Goal: Task Accomplishment & Management: Complete application form

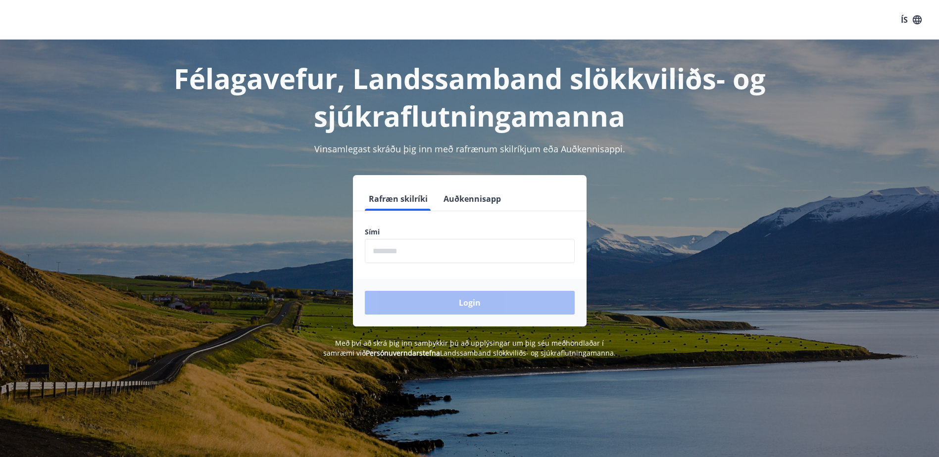
click at [413, 249] on input "phone" at bounding box center [470, 251] width 210 height 24
type input "********"
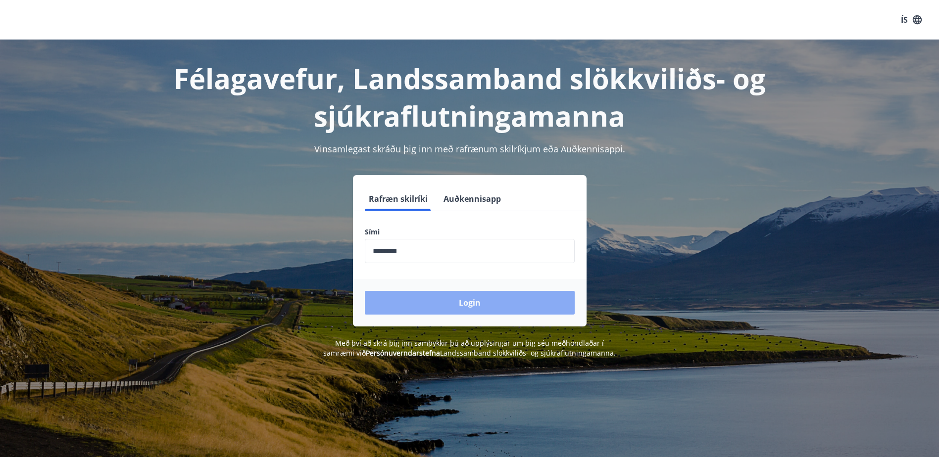
click at [446, 302] on button "Login" at bounding box center [470, 303] width 210 height 24
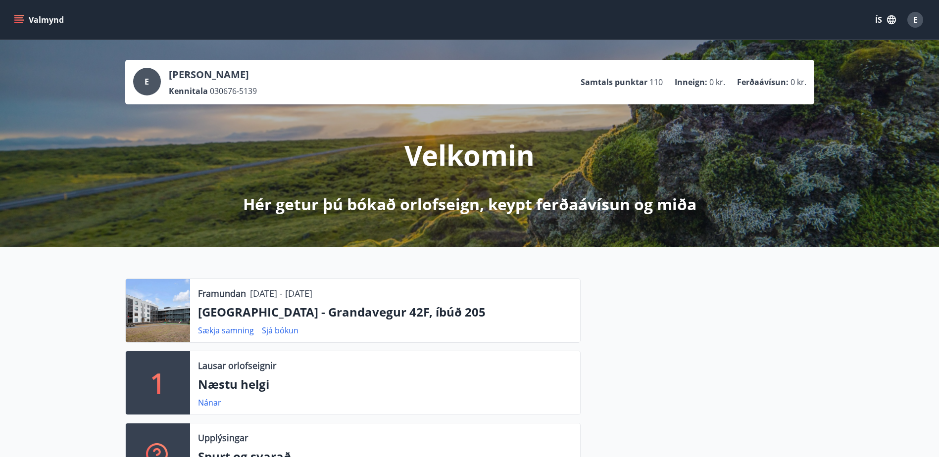
click at [29, 16] on button "Valmynd" at bounding box center [40, 20] width 56 height 18
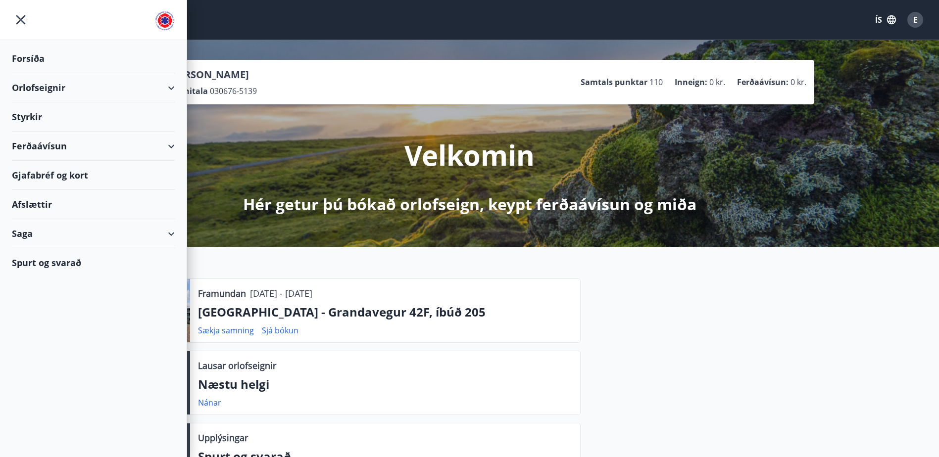
click at [32, 114] on div "Styrkir" at bounding box center [93, 116] width 163 height 29
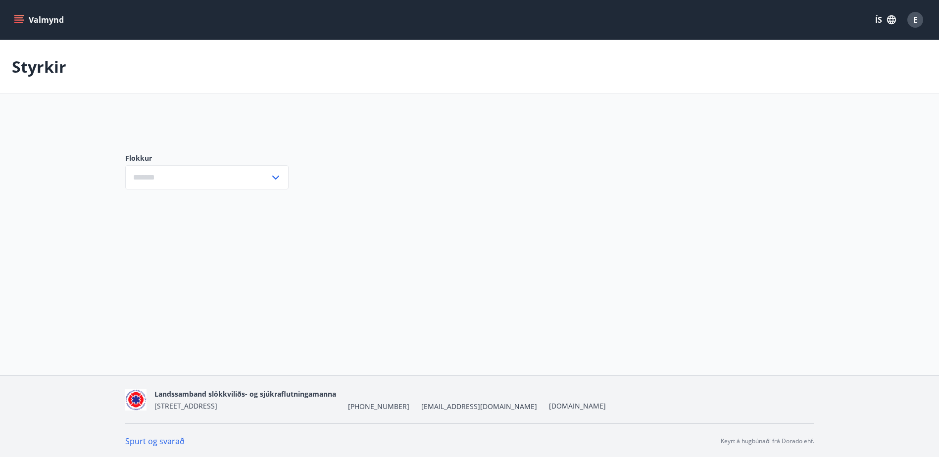
type input "***"
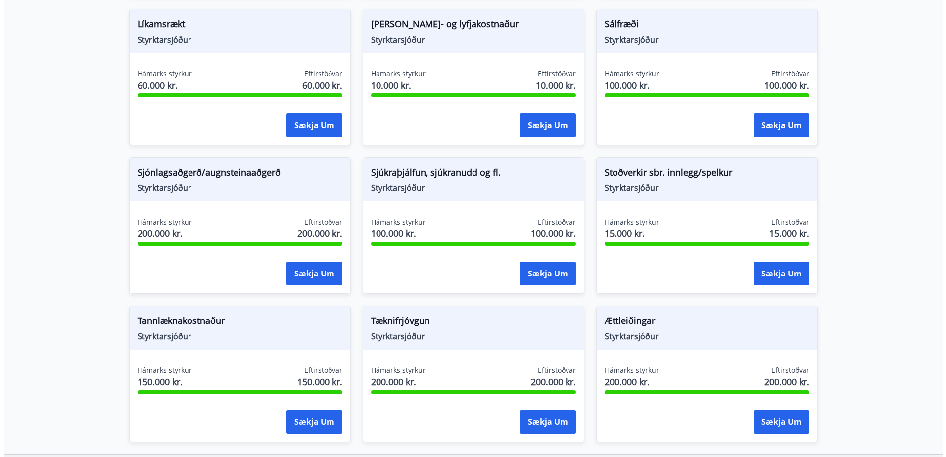
scroll to position [940, 0]
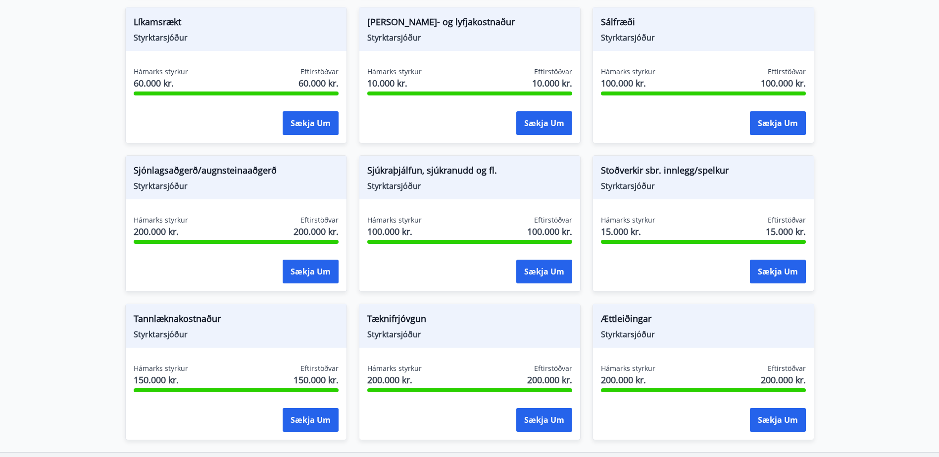
click at [399, 171] on span "Sjúkraþjálfun, sjúkranudd og fl." at bounding box center [469, 172] width 205 height 17
click at [540, 268] on button "Sækja um" at bounding box center [544, 272] width 56 height 24
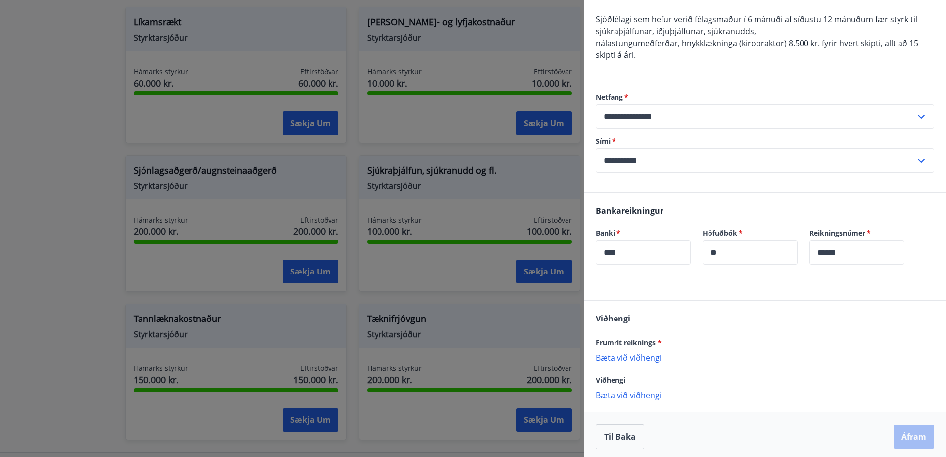
scroll to position [95, 0]
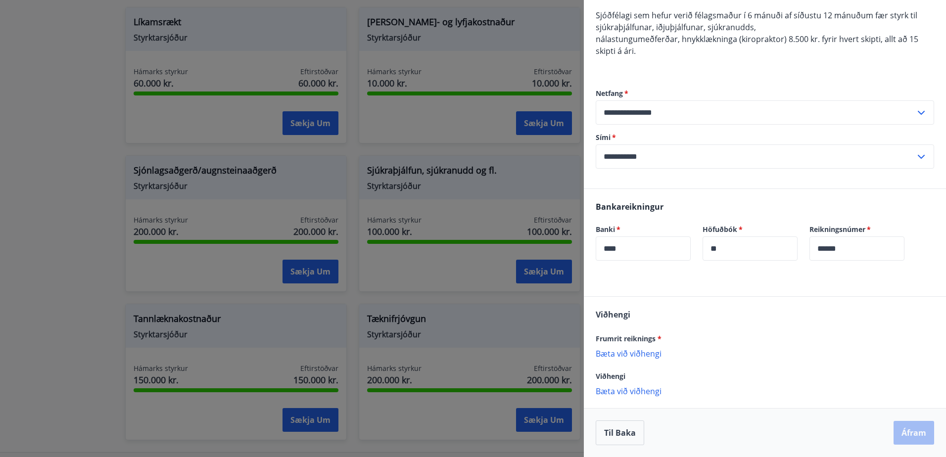
click at [642, 357] on p "Bæta við viðhengi" at bounding box center [765, 353] width 339 height 10
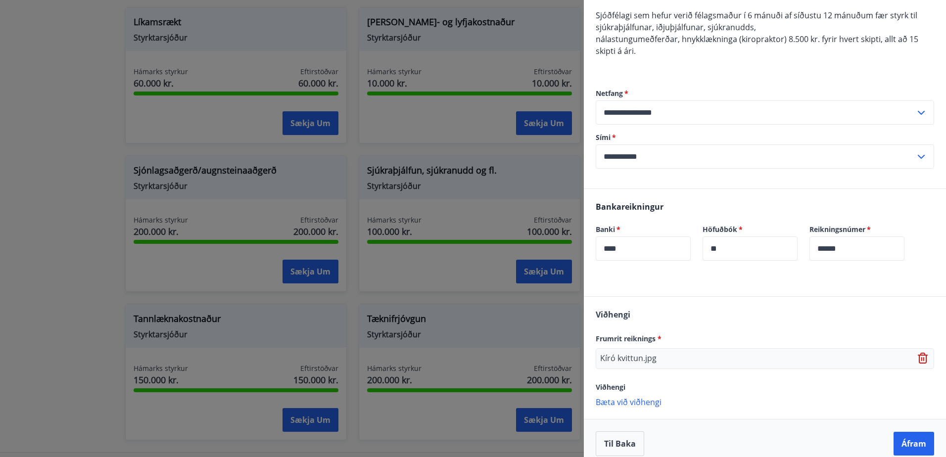
scroll to position [106, 0]
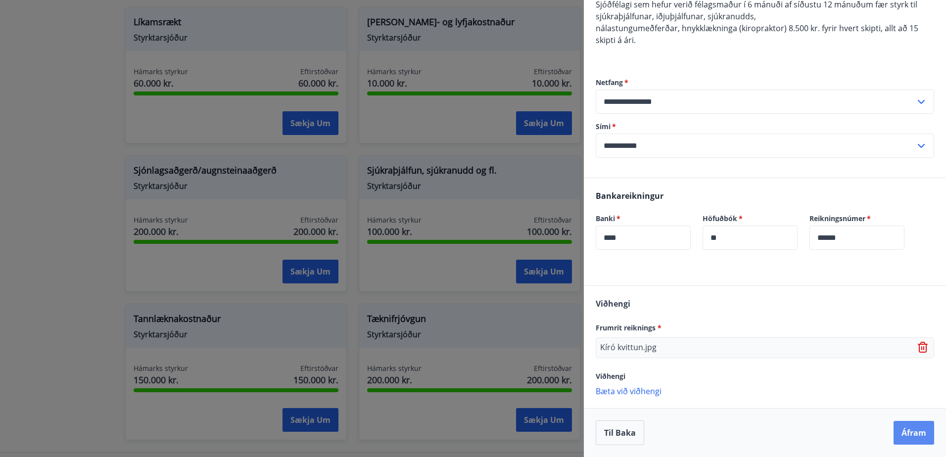
click at [906, 430] on button "Áfram" at bounding box center [914, 433] width 41 height 24
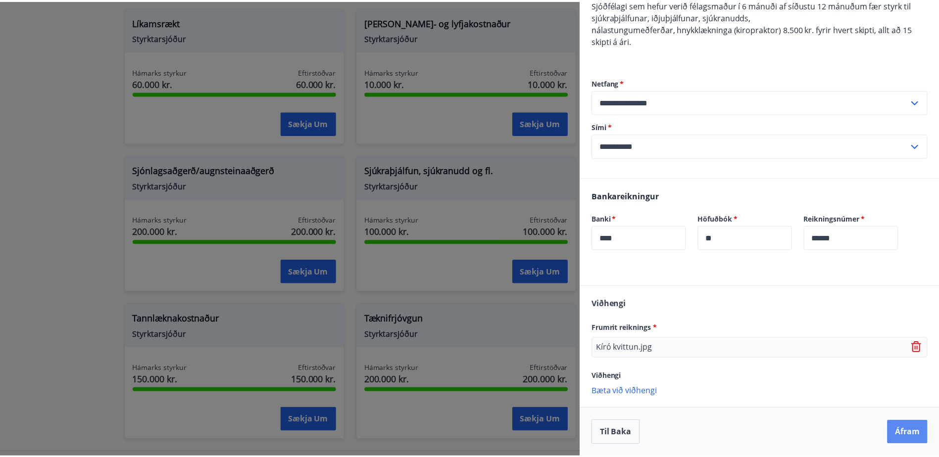
scroll to position [0, 0]
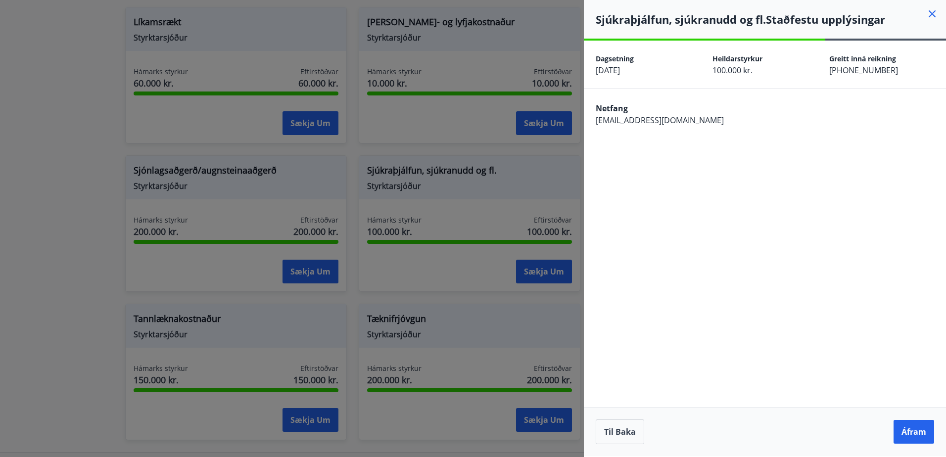
click at [906, 430] on button "Áfram" at bounding box center [914, 432] width 41 height 24
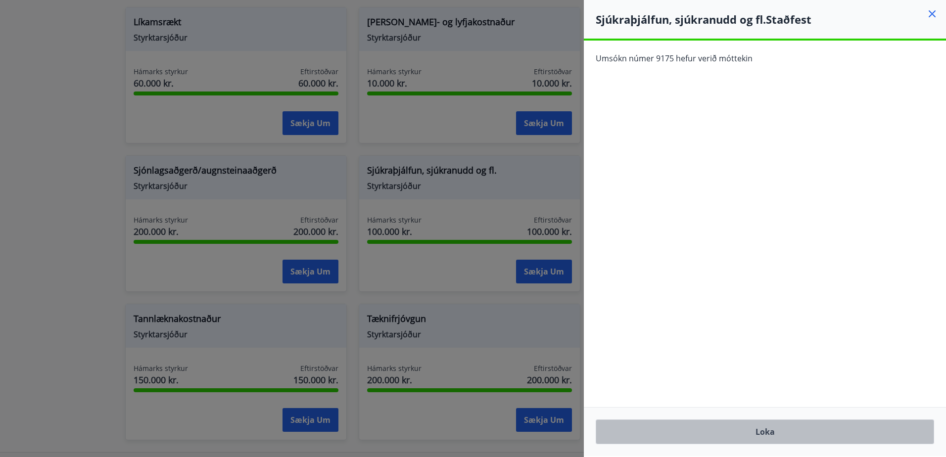
click at [798, 430] on button "Loka" at bounding box center [765, 432] width 339 height 25
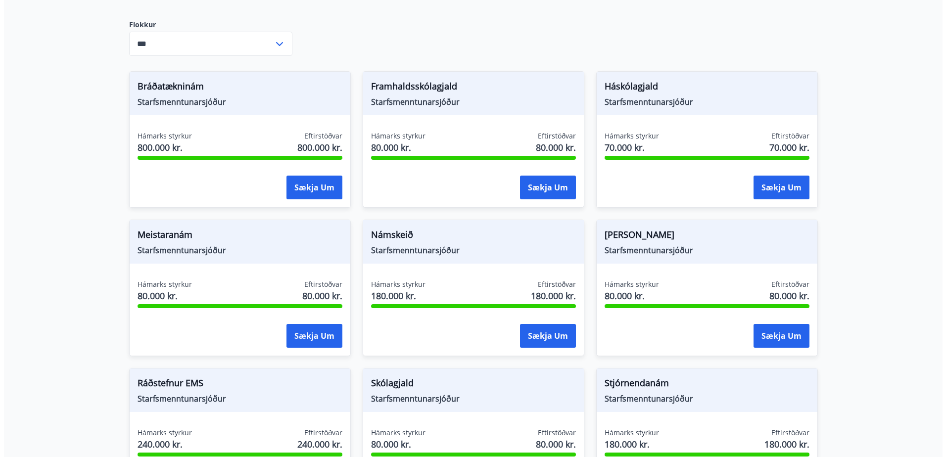
scroll to position [128, 0]
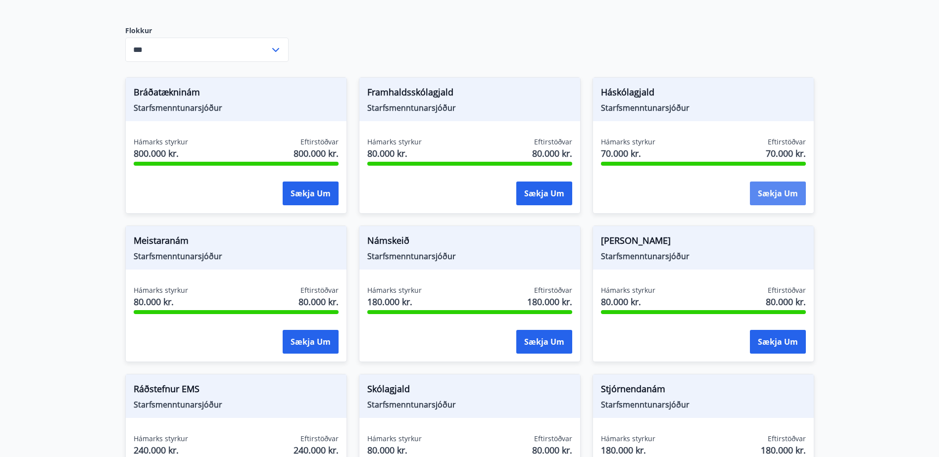
click at [771, 196] on button "Sækja um" at bounding box center [778, 194] width 56 height 24
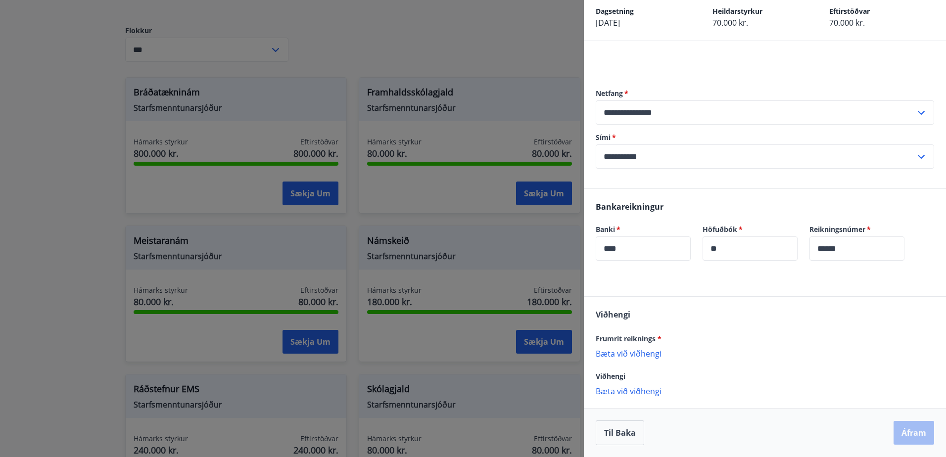
scroll to position [0, 0]
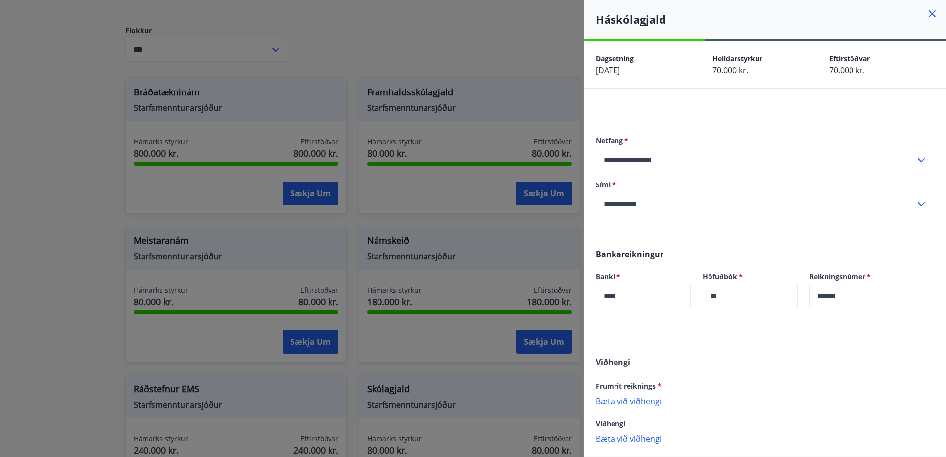
click at [926, 14] on icon at bounding box center [932, 14] width 12 height 12
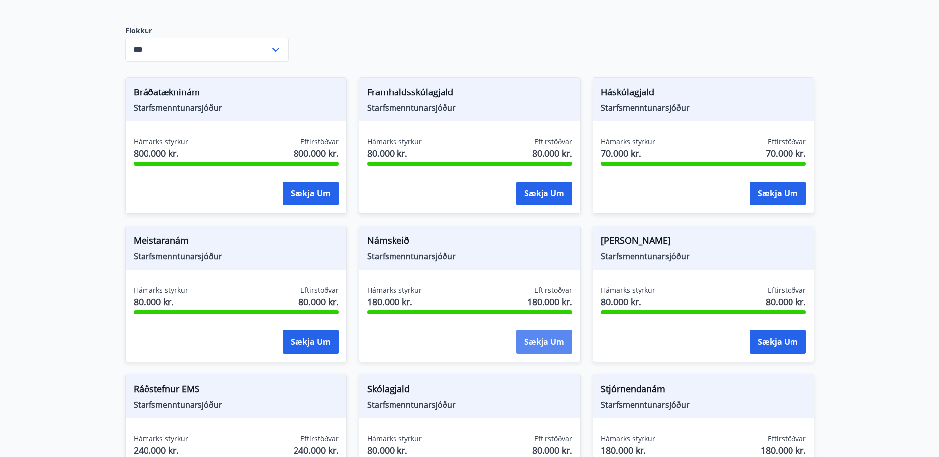
click at [555, 344] on button "Sækja um" at bounding box center [544, 342] width 56 height 24
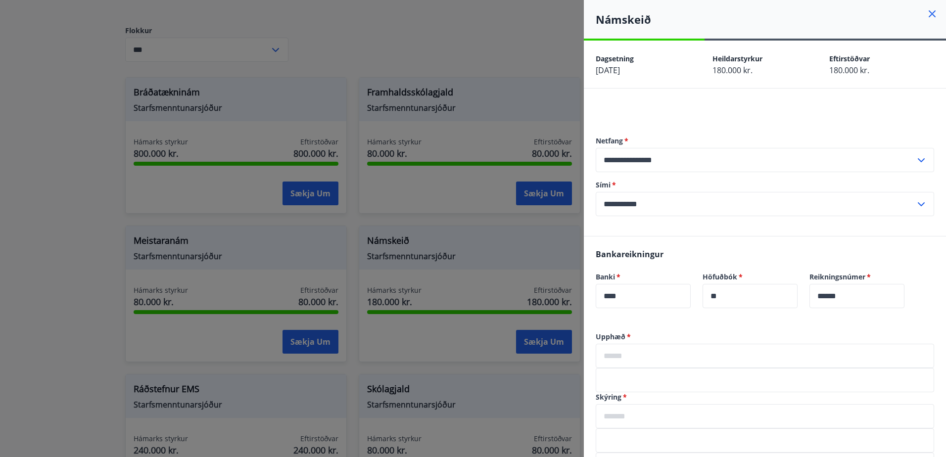
click at [926, 14] on icon at bounding box center [932, 14] width 12 height 12
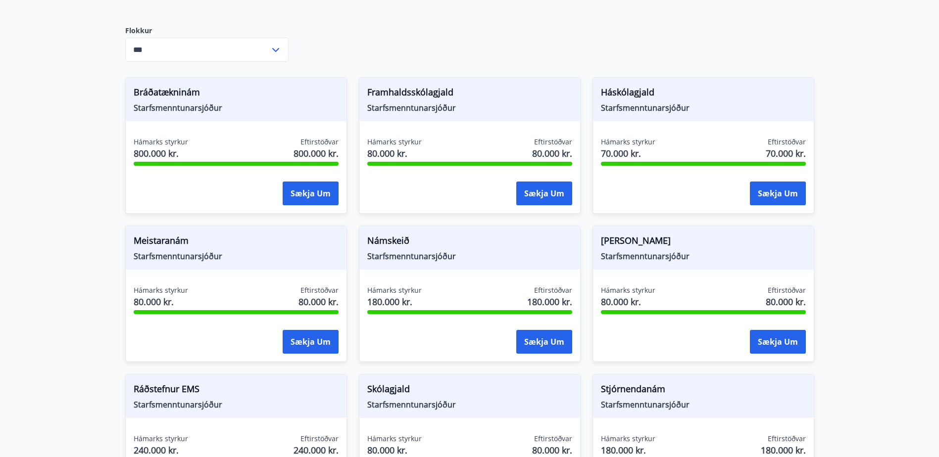
click at [534, 193] on button "Sækja um" at bounding box center [544, 194] width 56 height 24
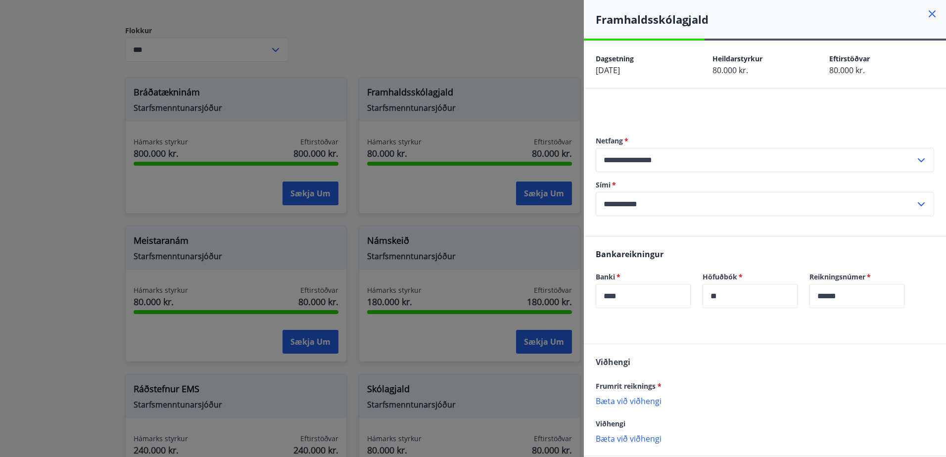
click at [929, 13] on icon at bounding box center [932, 13] width 7 height 7
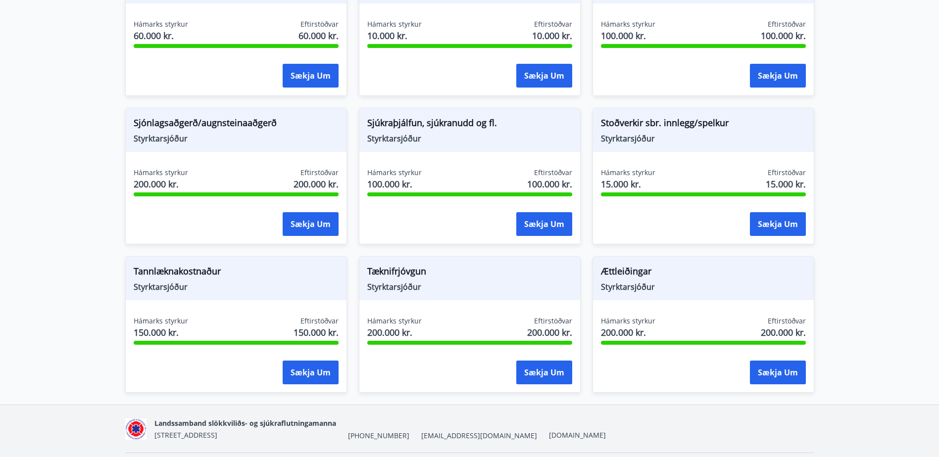
scroll to position [1019, 0]
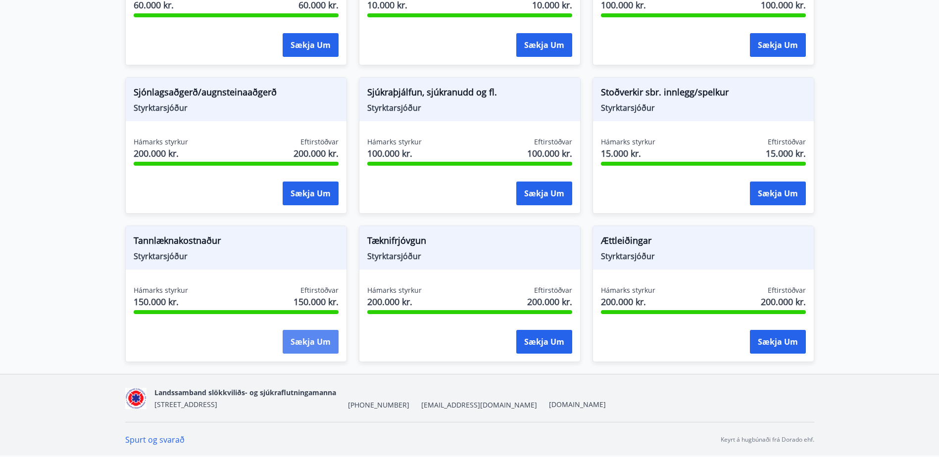
click at [313, 344] on button "Sækja um" at bounding box center [311, 342] width 56 height 24
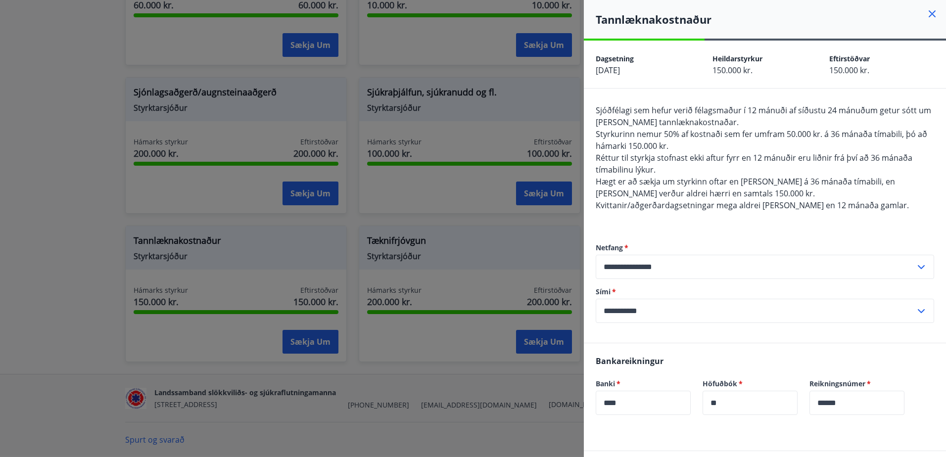
click at [926, 11] on icon at bounding box center [932, 14] width 12 height 12
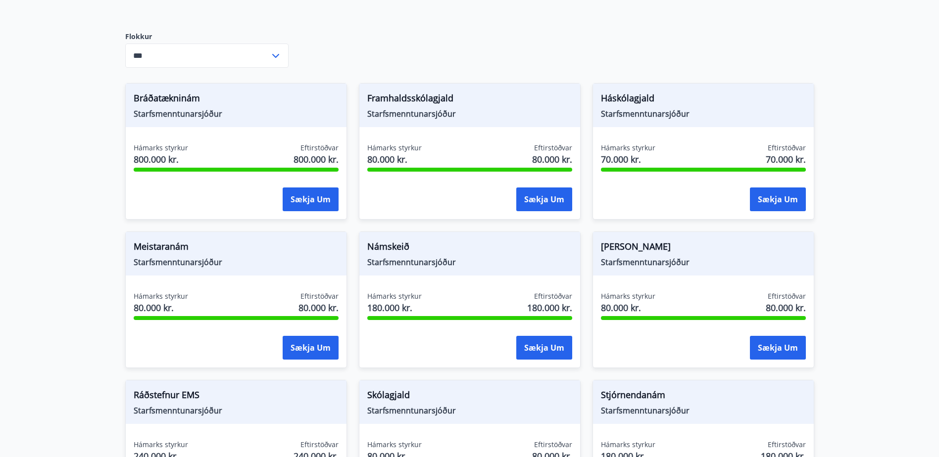
scroll to position [78, 0]
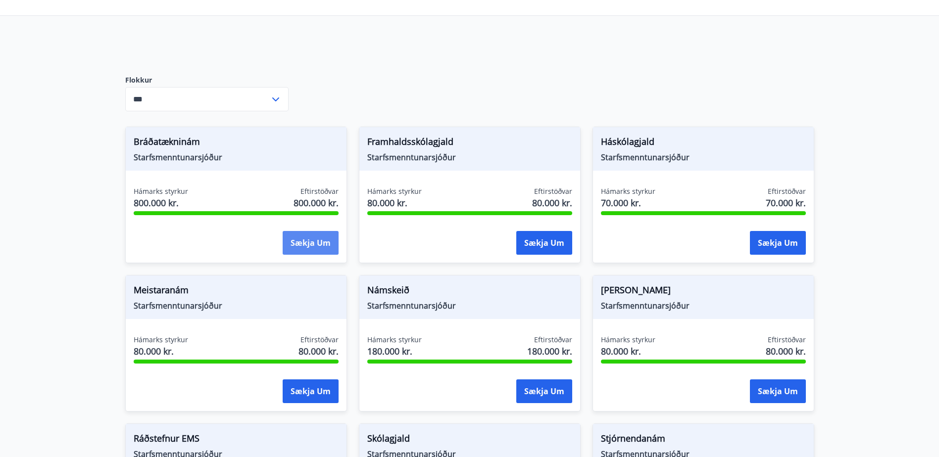
click at [311, 237] on button "Sækja um" at bounding box center [311, 243] width 56 height 24
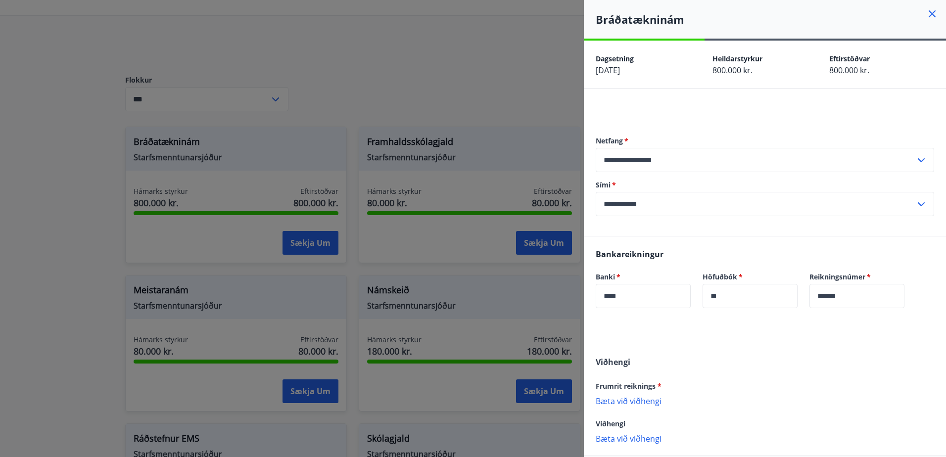
click at [929, 14] on icon at bounding box center [932, 13] width 7 height 7
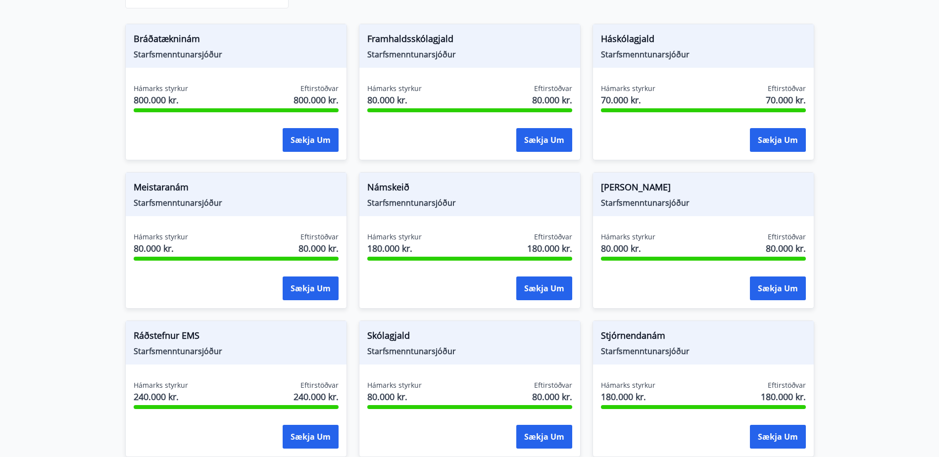
scroll to position [227, 0]
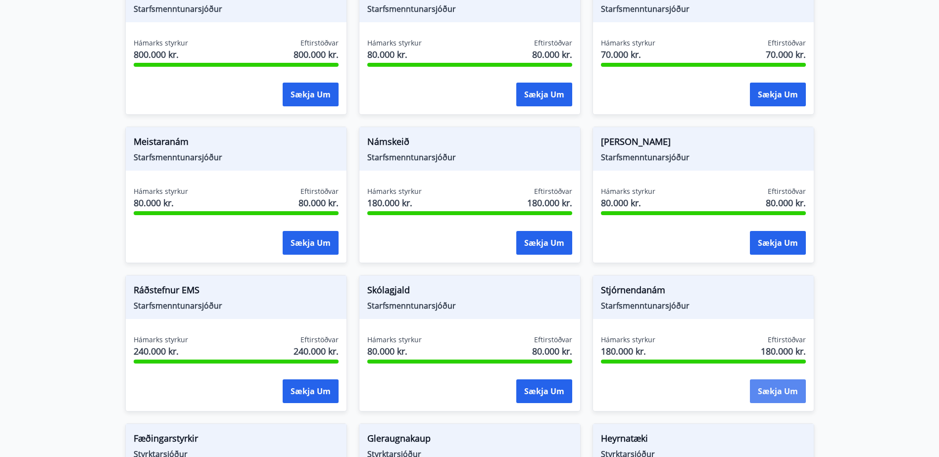
click at [794, 392] on button "Sækja um" at bounding box center [778, 392] width 56 height 24
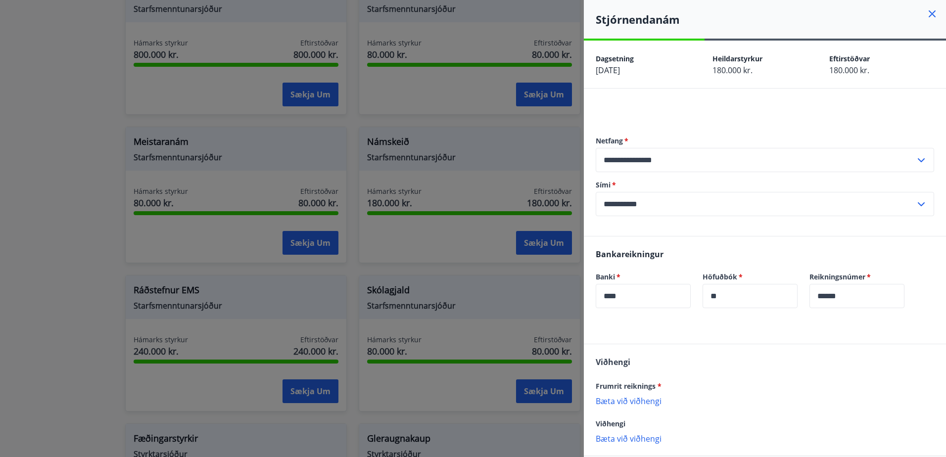
click at [926, 12] on icon at bounding box center [932, 14] width 12 height 12
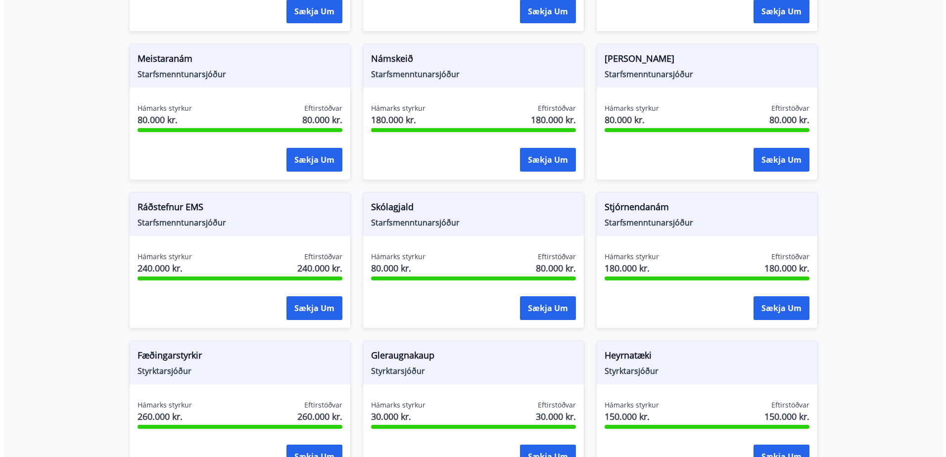
scroll to position [326, 0]
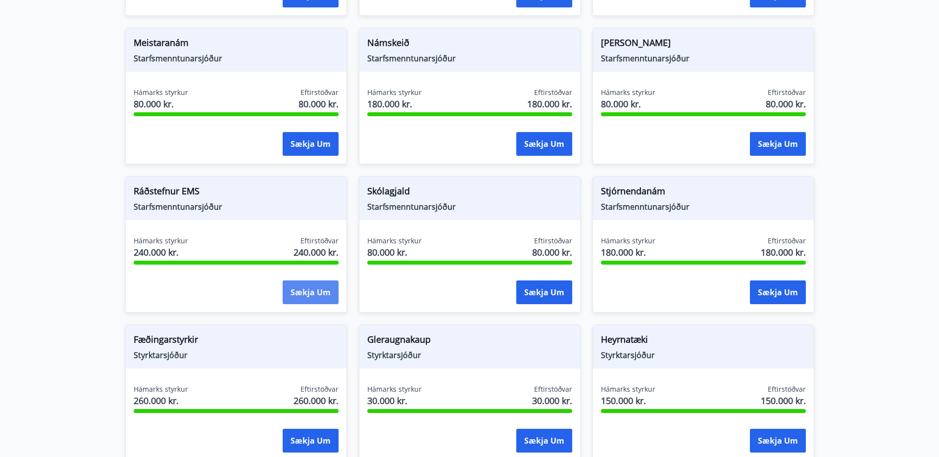
click at [302, 286] on button "Sækja um" at bounding box center [311, 293] width 56 height 24
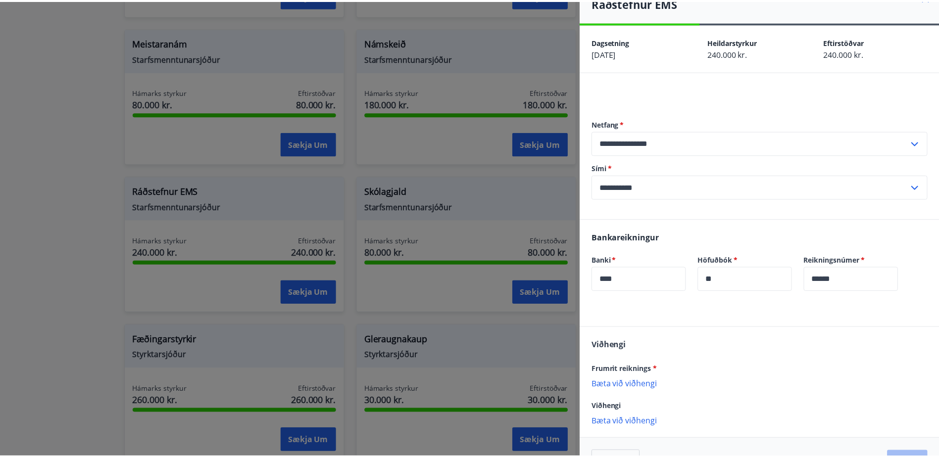
scroll to position [0, 0]
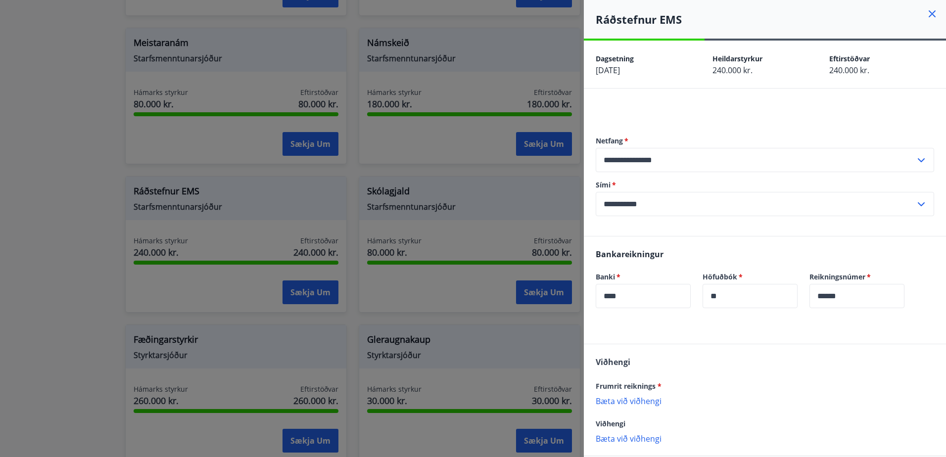
click at [926, 12] on icon at bounding box center [932, 14] width 12 height 12
